Goal: Contribute content

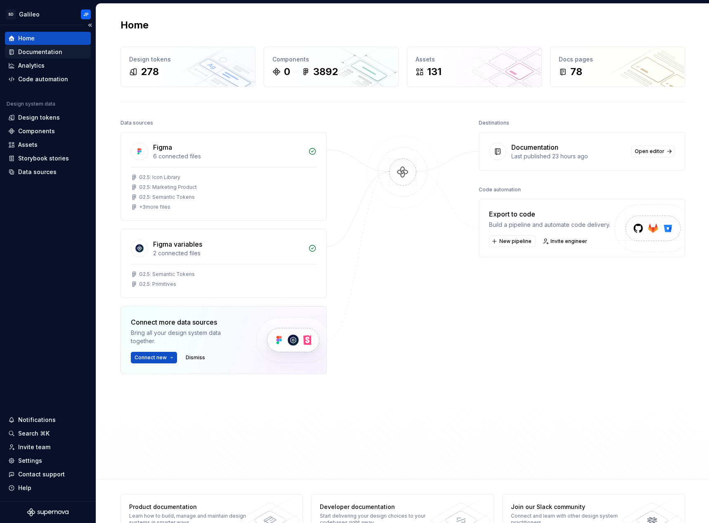
click at [47, 50] on div "Documentation" at bounding box center [40, 52] width 44 height 8
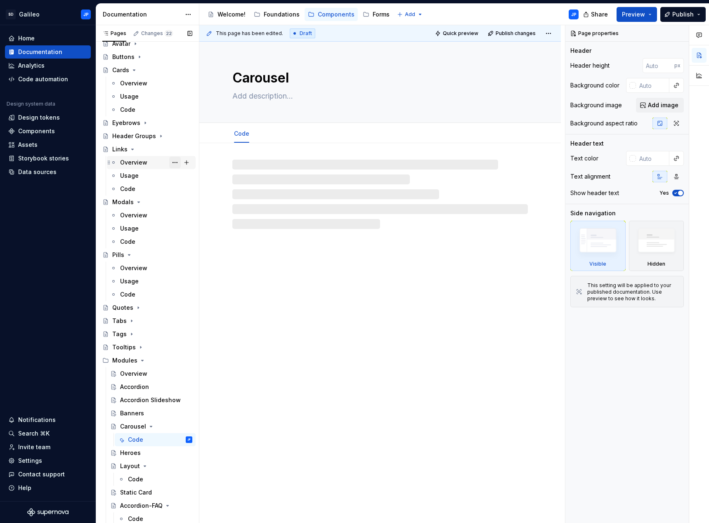
scroll to position [50, 0]
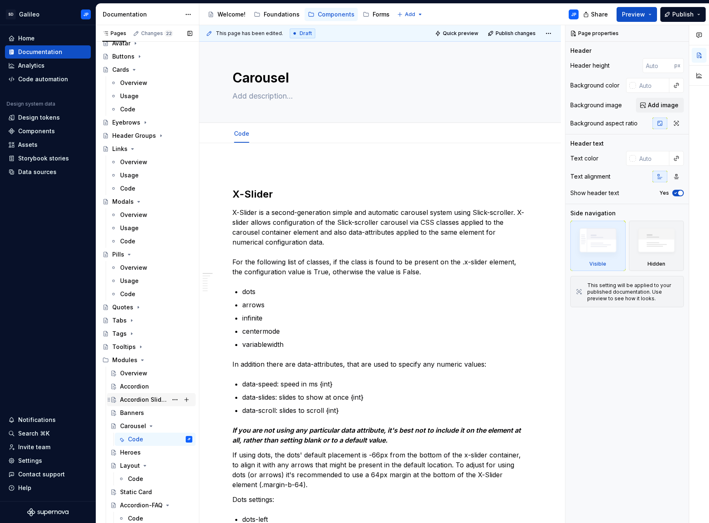
click at [156, 400] on div "Accordion Slideshow" at bounding box center [143, 400] width 47 height 8
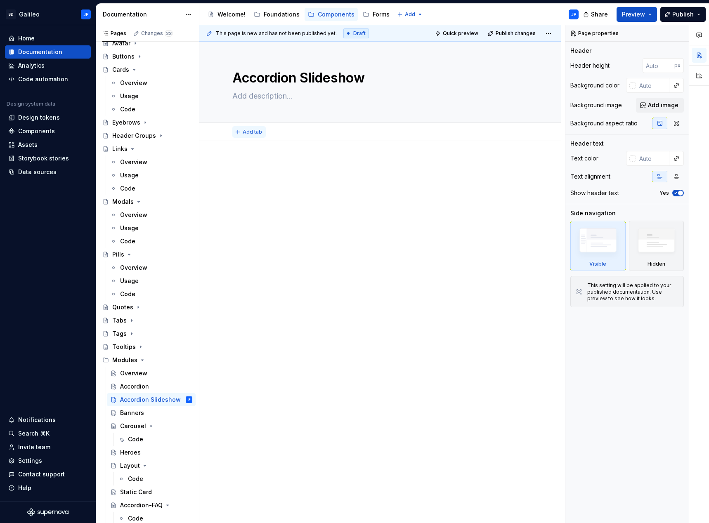
type textarea "*"
click at [251, 133] on span "Add tab" at bounding box center [252, 132] width 19 height 7
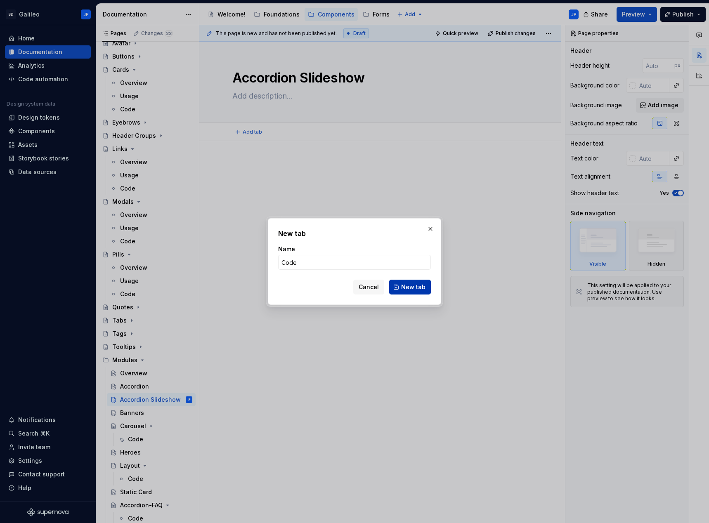
type input "Code"
click at [408, 287] on span "New tab" at bounding box center [413, 287] width 24 height 8
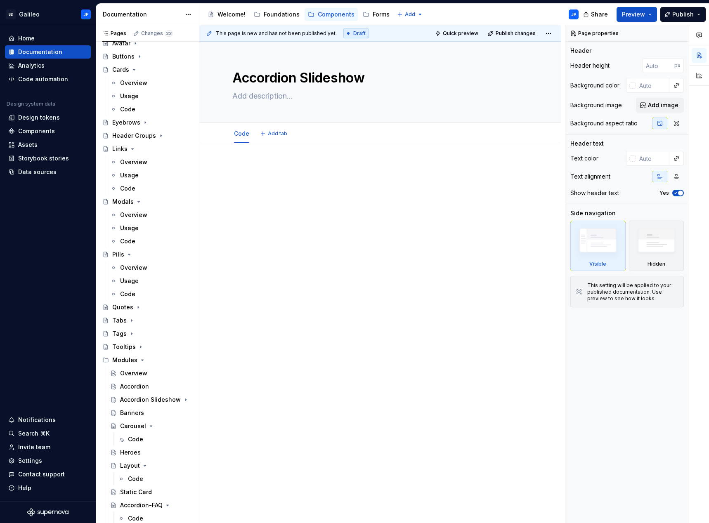
click at [263, 170] on p at bounding box center [380, 168] width 296 height 10
type textarea "*"
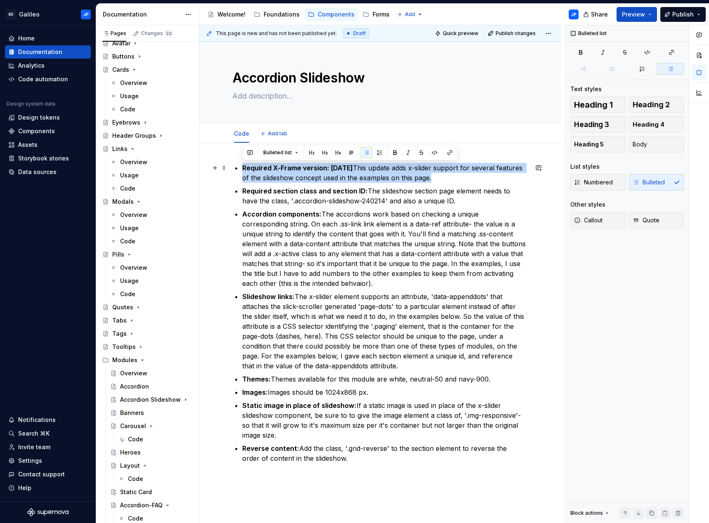
drag, startPoint x: 433, startPoint y: 177, endPoint x: 239, endPoint y: 166, distance: 194.3
click at [239, 166] on div "Required X-Frame version: 1.24.38 This update adds x-slider support for several…" at bounding box center [380, 313] width 296 height 301
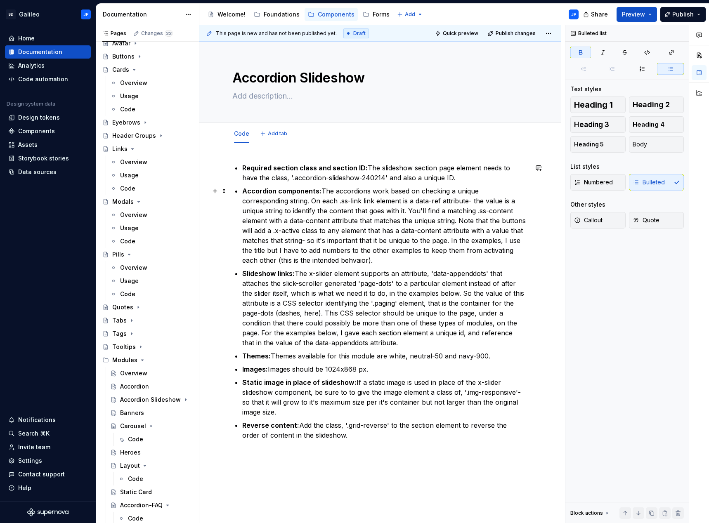
click at [385, 224] on p "Accordion components: The accordions work based on checking a unique correspond…" at bounding box center [385, 225] width 286 height 79
click at [319, 192] on p "Accordion components: The accordions work based on checking a unique correspond…" at bounding box center [385, 225] width 286 height 79
click at [372, 211] on p "Accordion components: The accordions work based on checking a unique correspond…" at bounding box center [385, 225] width 286 height 79
click at [301, 262] on p "Accordion components: The accordions work based on checking a unique correspond…" at bounding box center [385, 225] width 286 height 79
click at [357, 194] on p "Accordion components: The accordions work based on checking a unique correspond…" at bounding box center [385, 225] width 286 height 79
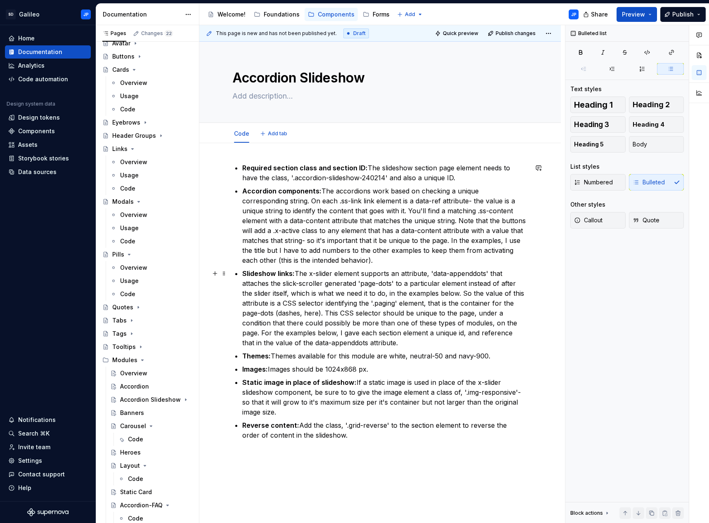
click at [295, 274] on p "Slideshow links: The x-slider element supports an attribute, 'data-appenddots' …" at bounding box center [385, 308] width 286 height 79
click at [367, 234] on p "Accordion components: The accordions work based on checking a unique correspond…" at bounding box center [385, 225] width 286 height 79
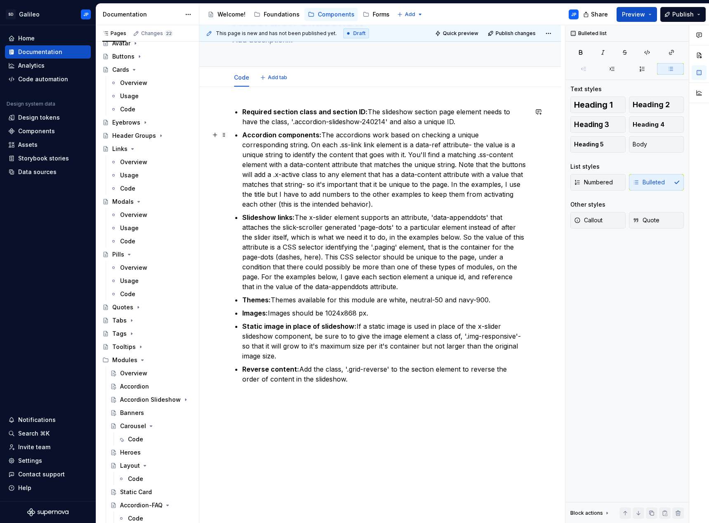
scroll to position [83, 0]
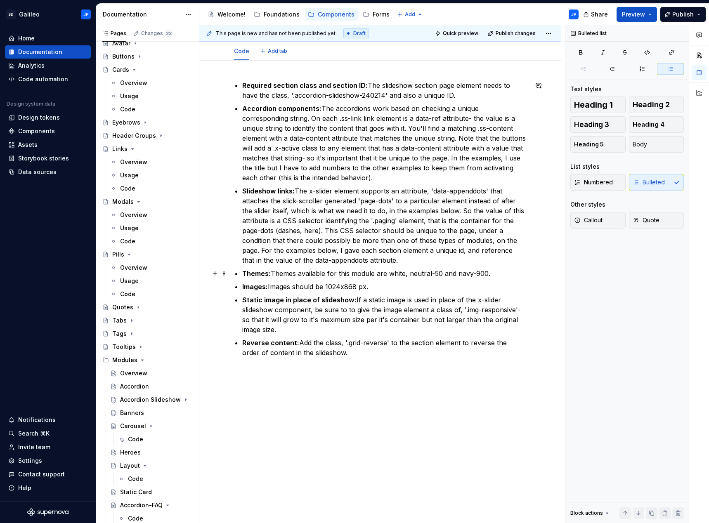
click at [270, 274] on strong "Themes:" at bounding box center [256, 274] width 28 height 8
click at [267, 289] on strong "Images:" at bounding box center [255, 287] width 26 height 8
click at [325, 253] on p "Slideshow links: The x-slider element supports an attribute, 'data-appenddots' …" at bounding box center [385, 225] width 286 height 79
click at [358, 287] on p "Images: Images should be 1024x868 px." at bounding box center [385, 287] width 286 height 10
click at [352, 251] on p "Slideshow links: The x-slider element supports an attribute, 'data-appenddots' …" at bounding box center [385, 225] width 286 height 79
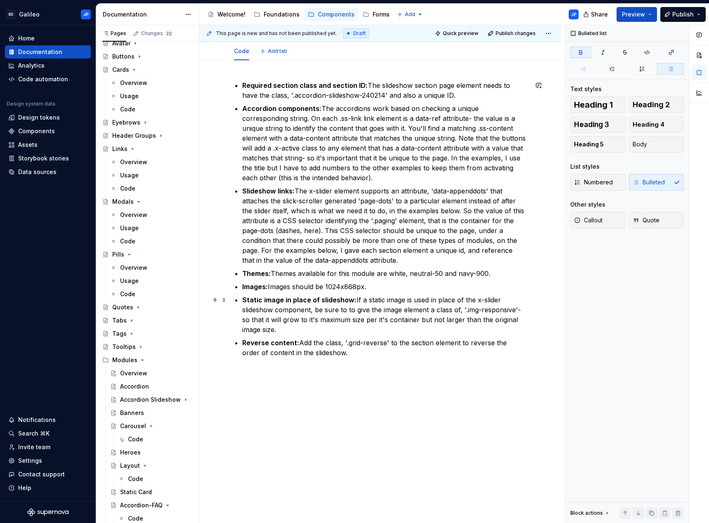
click at [353, 301] on strong "Static image in place of slideshow:" at bounding box center [299, 300] width 114 height 8
click at [385, 277] on p "Themes: Themes available for this module are white, neutral-50 and navy-900." at bounding box center [385, 274] width 286 height 10
click at [297, 344] on p "Reverse content: Add the class, '.grid-reverse' to the section element to rever…" at bounding box center [385, 348] width 286 height 20
click at [361, 178] on p "Accordion components: The accordions work based on checking a unique correspond…" at bounding box center [385, 143] width 286 height 79
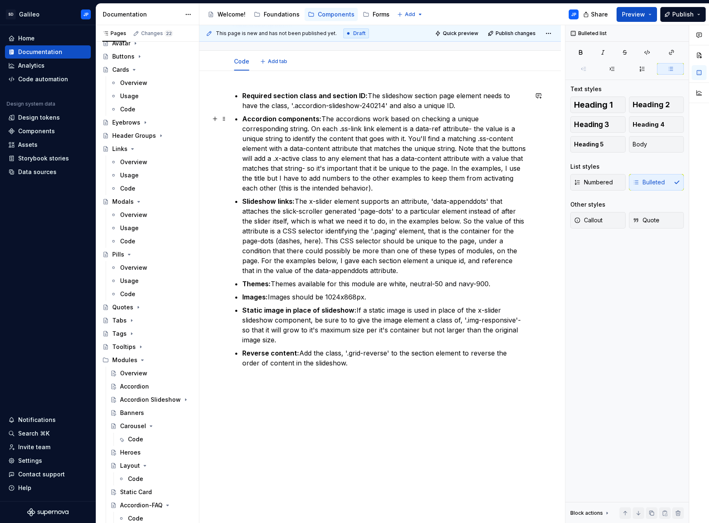
scroll to position [83, 0]
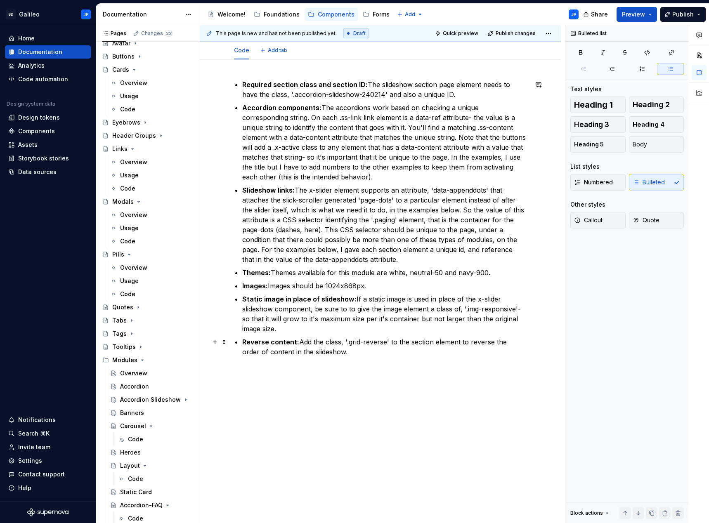
click at [334, 356] on p "Reverse content: Add the class, '.grid-reverse' to the section element to rever…" at bounding box center [385, 347] width 286 height 20
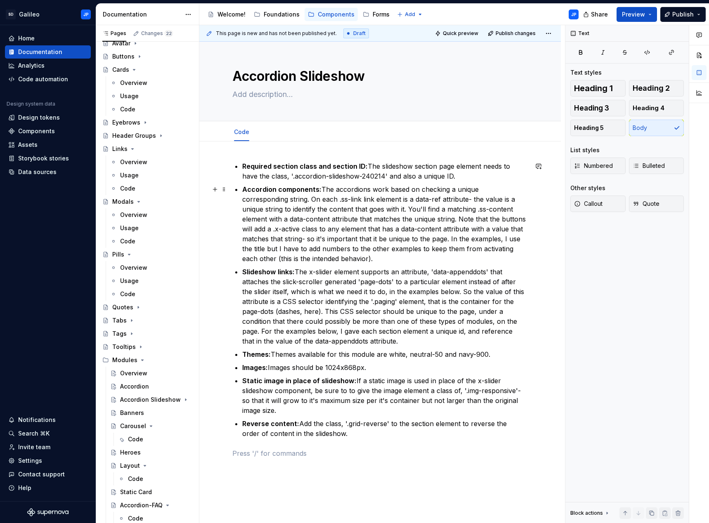
scroll to position [0, 0]
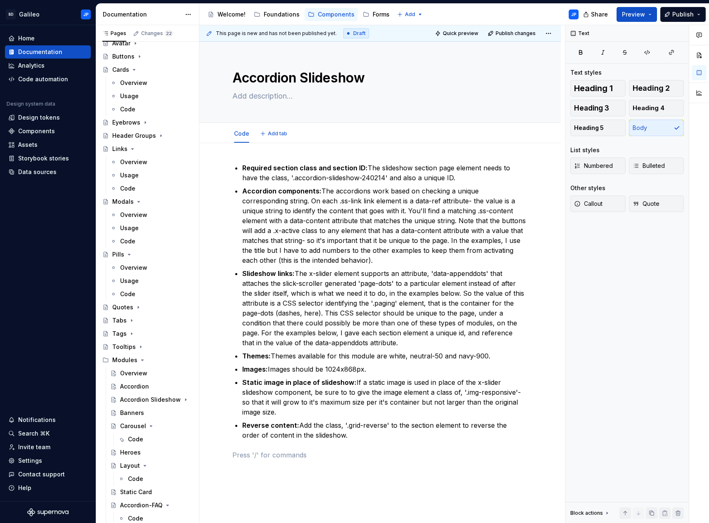
type textarea "*"
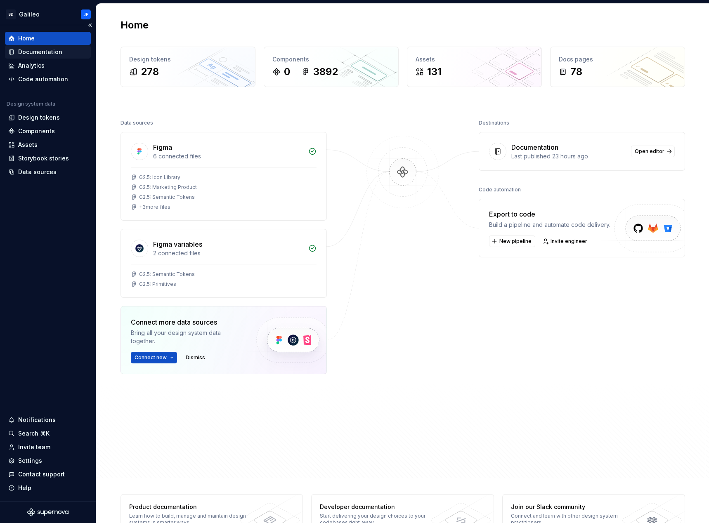
click at [45, 49] on div "Documentation" at bounding box center [40, 52] width 44 height 8
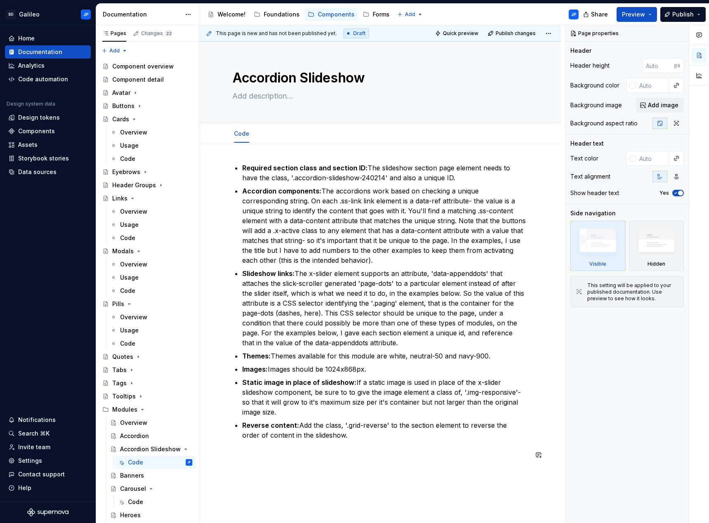
type textarea "*"
